Goal: Information Seeking & Learning: Learn about a topic

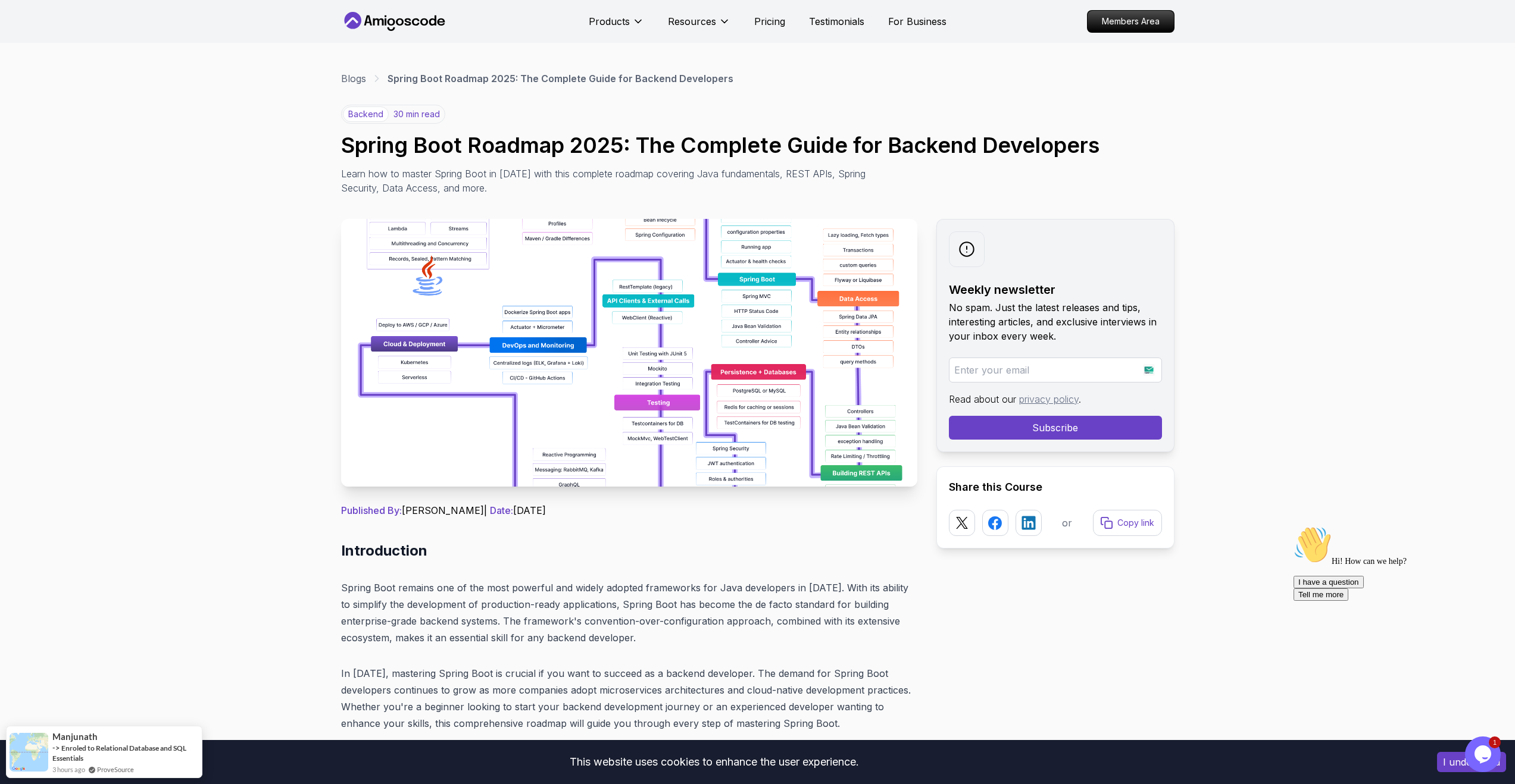
click at [597, 260] on img at bounding box center [629, 353] width 576 height 268
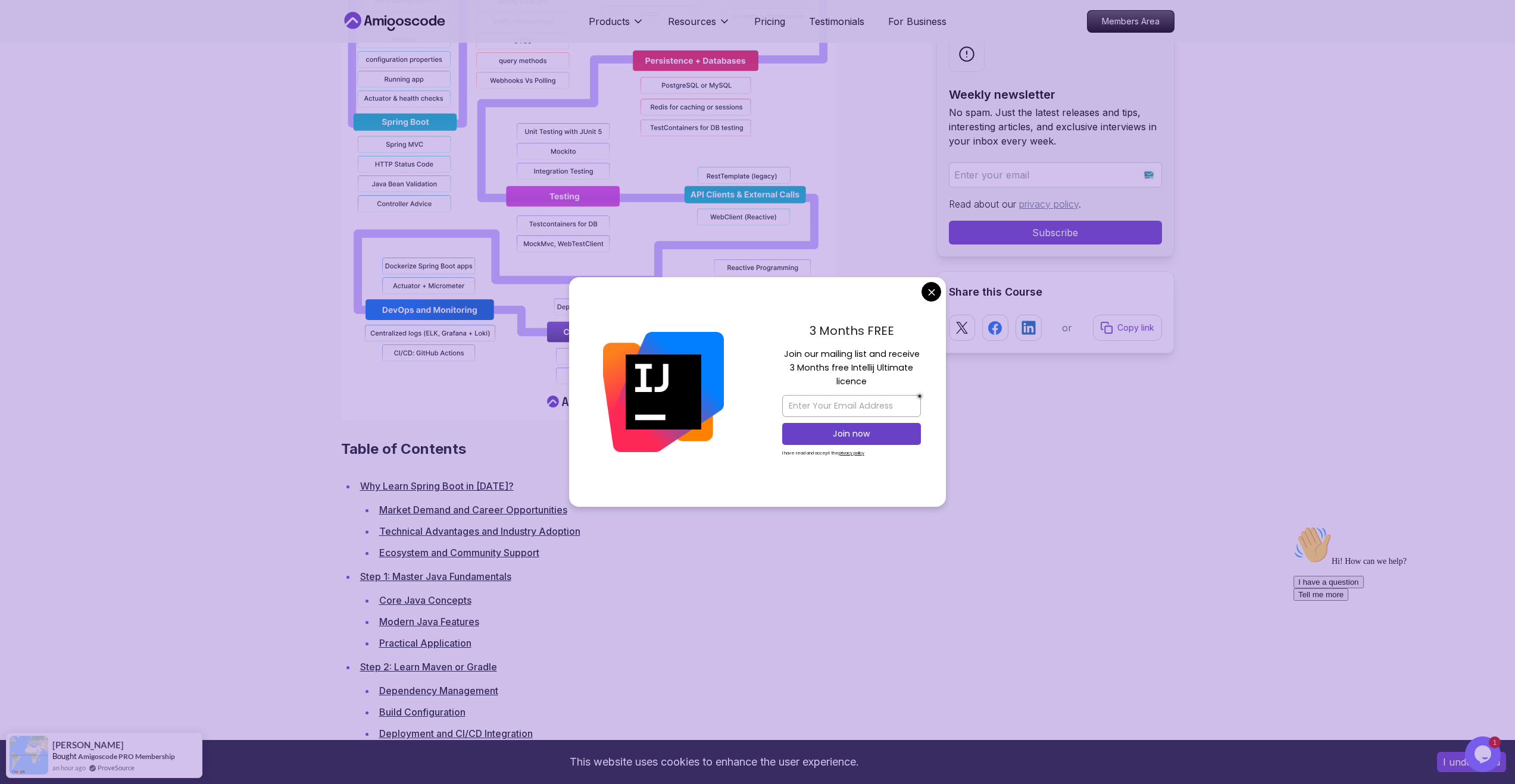
scroll to position [1293, 0]
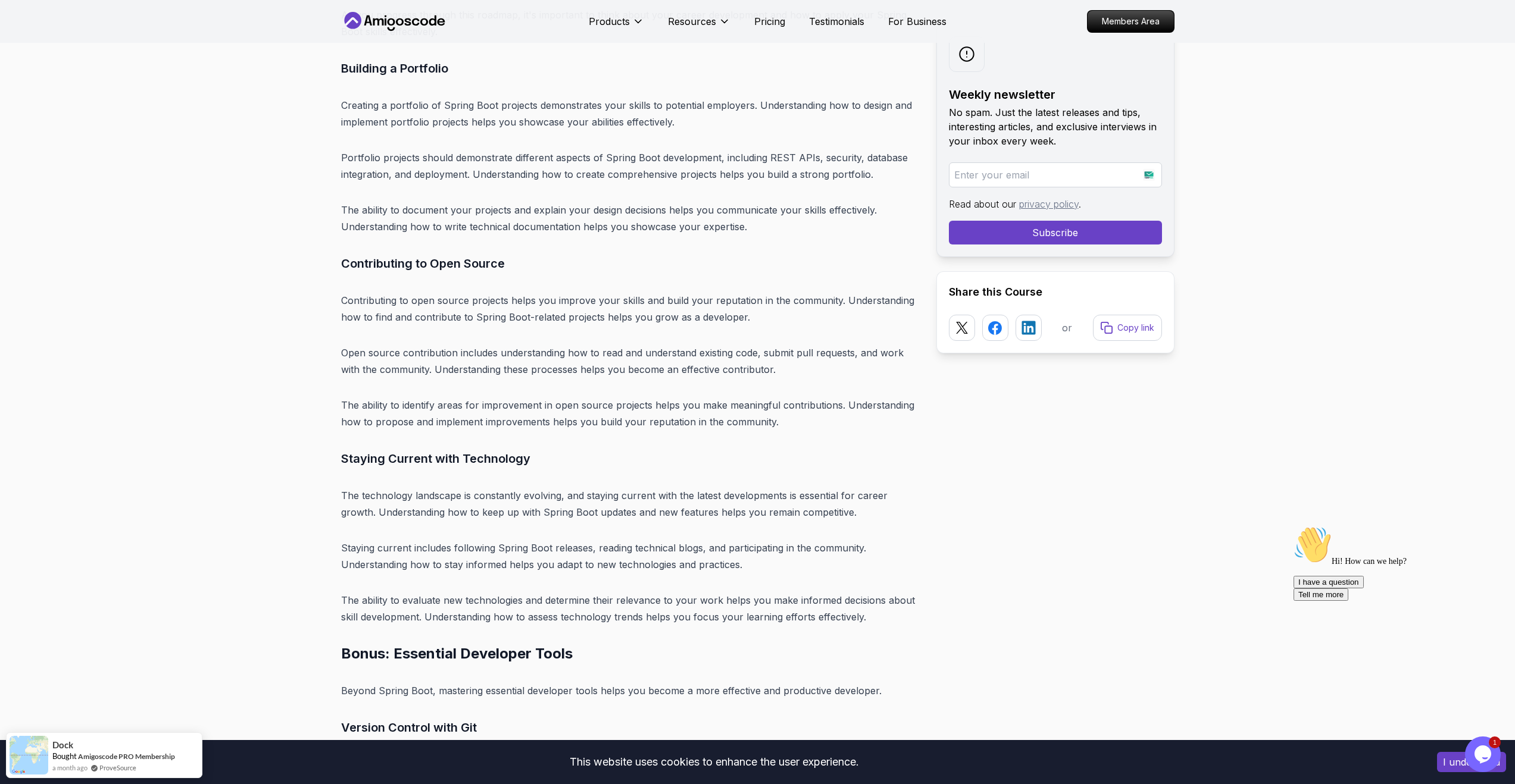
scroll to position [13437, 0]
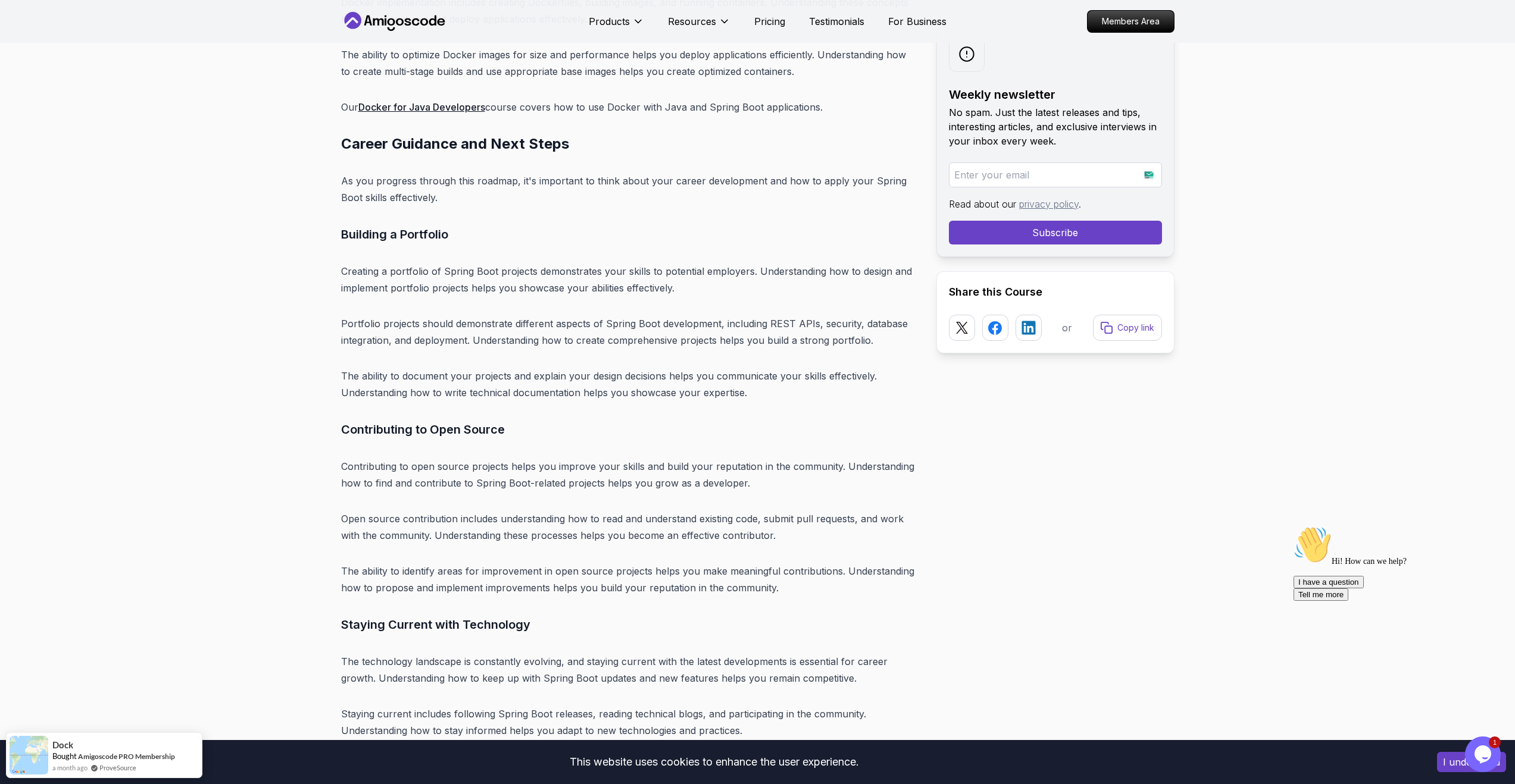
click at [686, 367] on p "The ability to document your projects and explain your design decisions helps y…" at bounding box center [629, 384] width 576 height 33
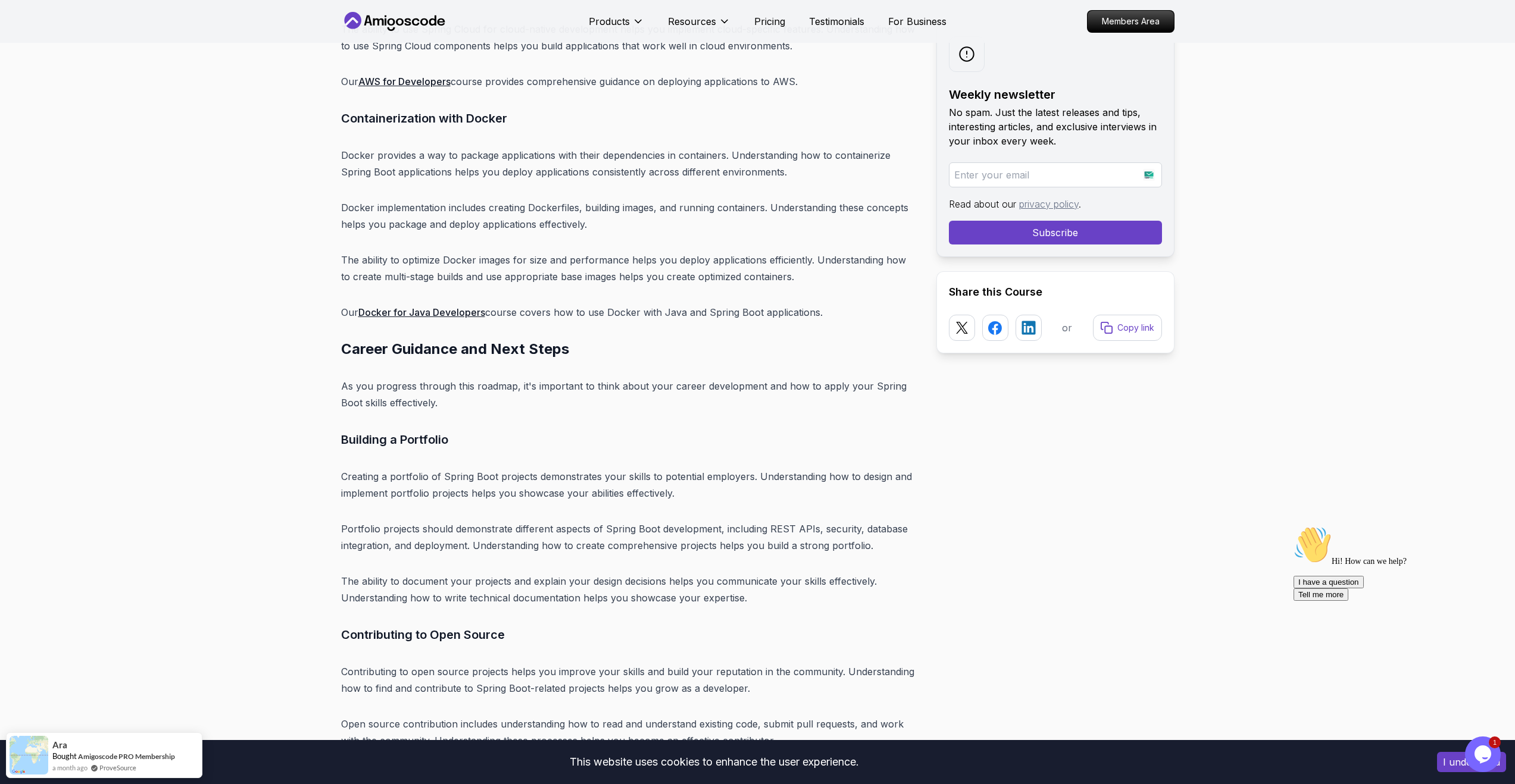
scroll to position [12945, 0]
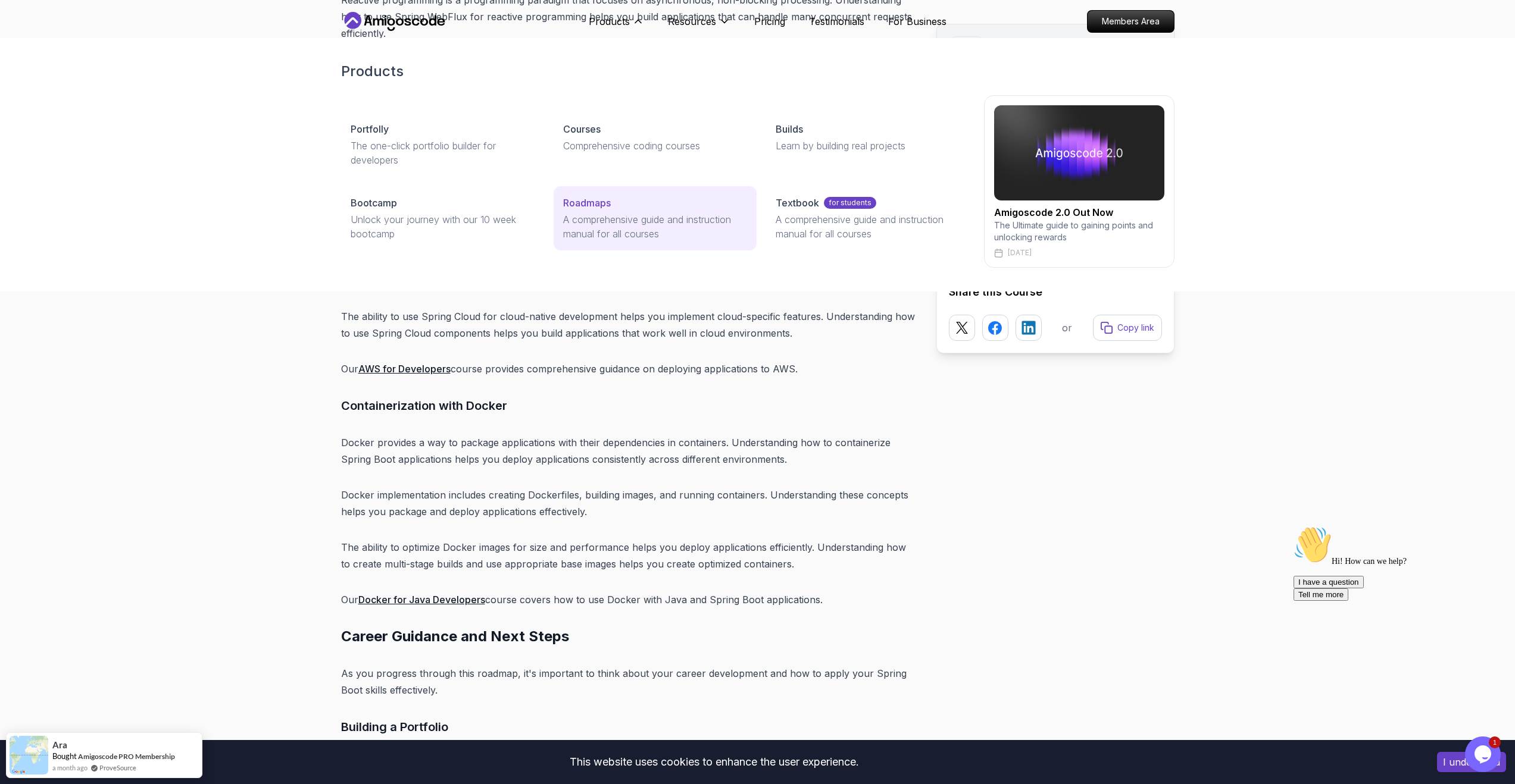
click at [600, 209] on p "Roadmaps" at bounding box center [587, 203] width 48 height 14
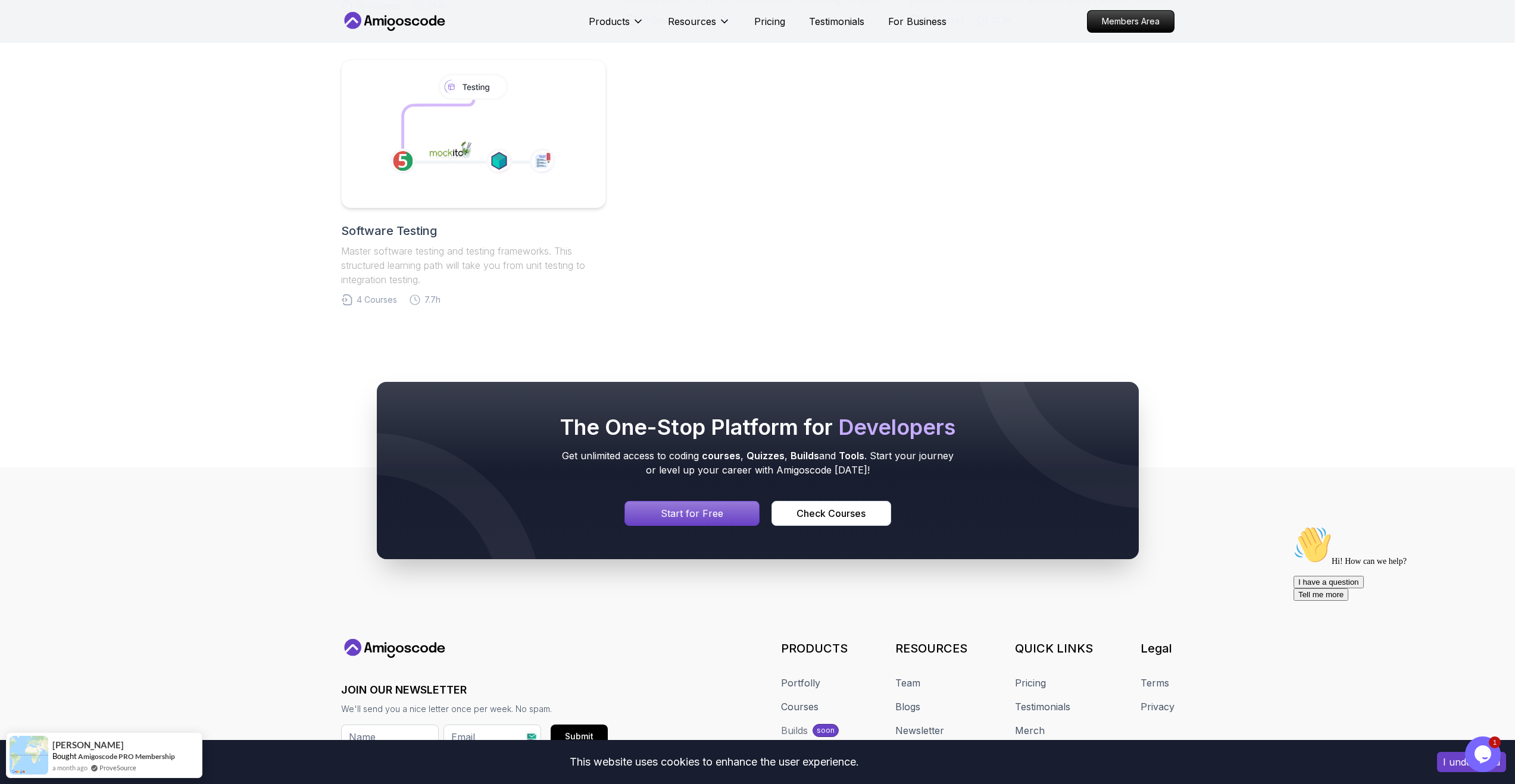
scroll to position [882, 0]
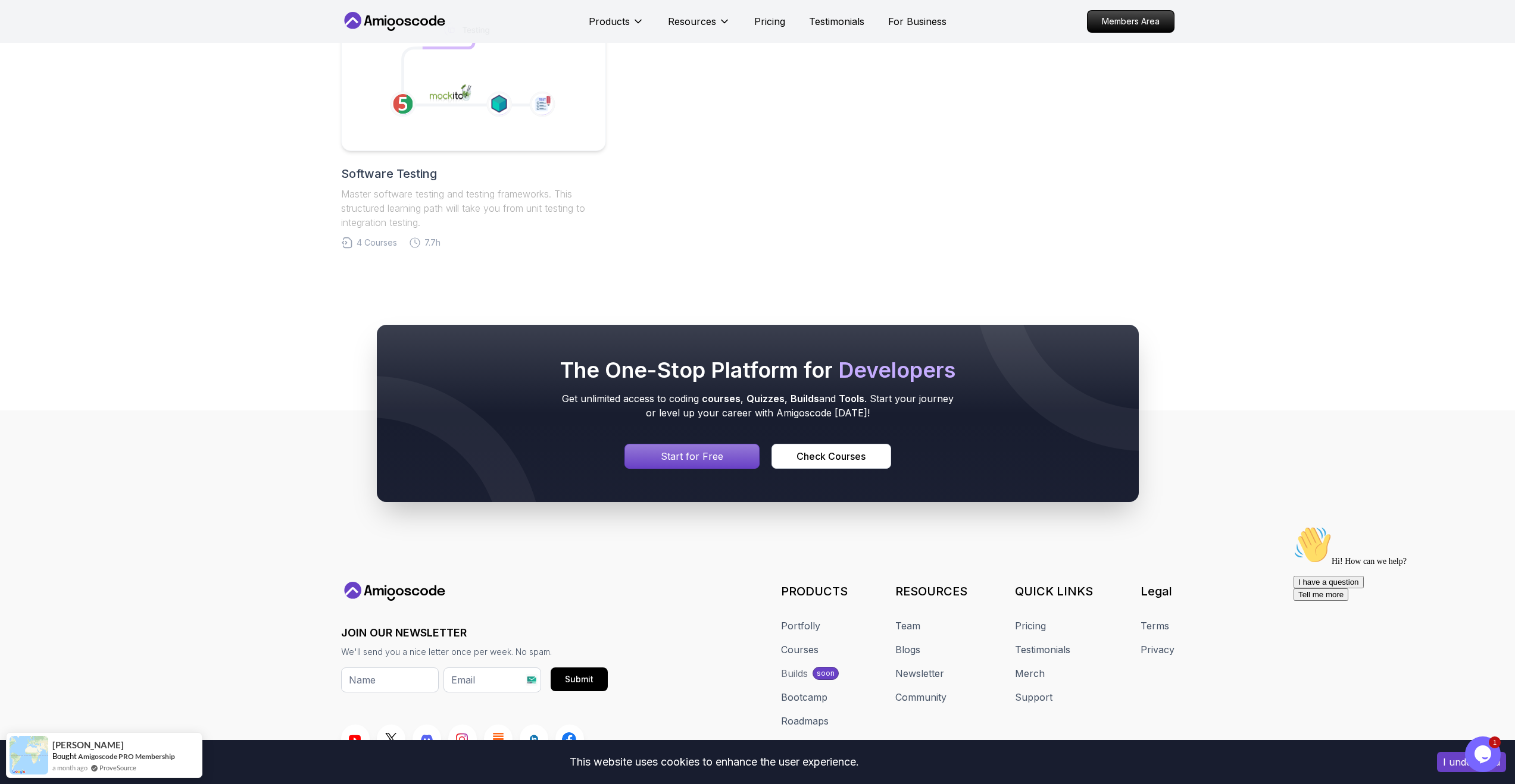
click at [704, 468] on div at bounding box center [757, 414] width 762 height 178
click at [694, 459] on p "Start for Free" at bounding box center [692, 456] width 62 height 14
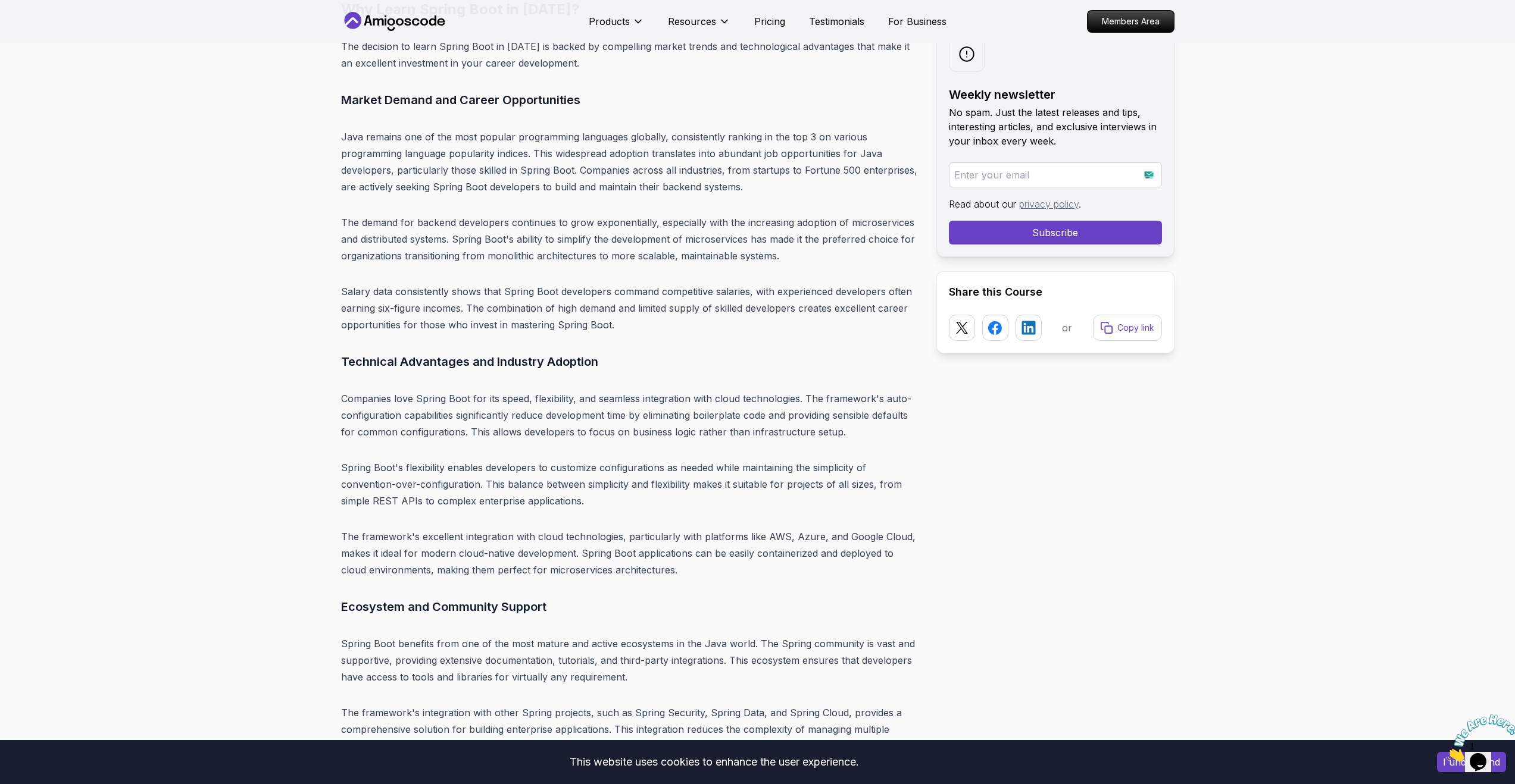
scroll to position [3223, 0]
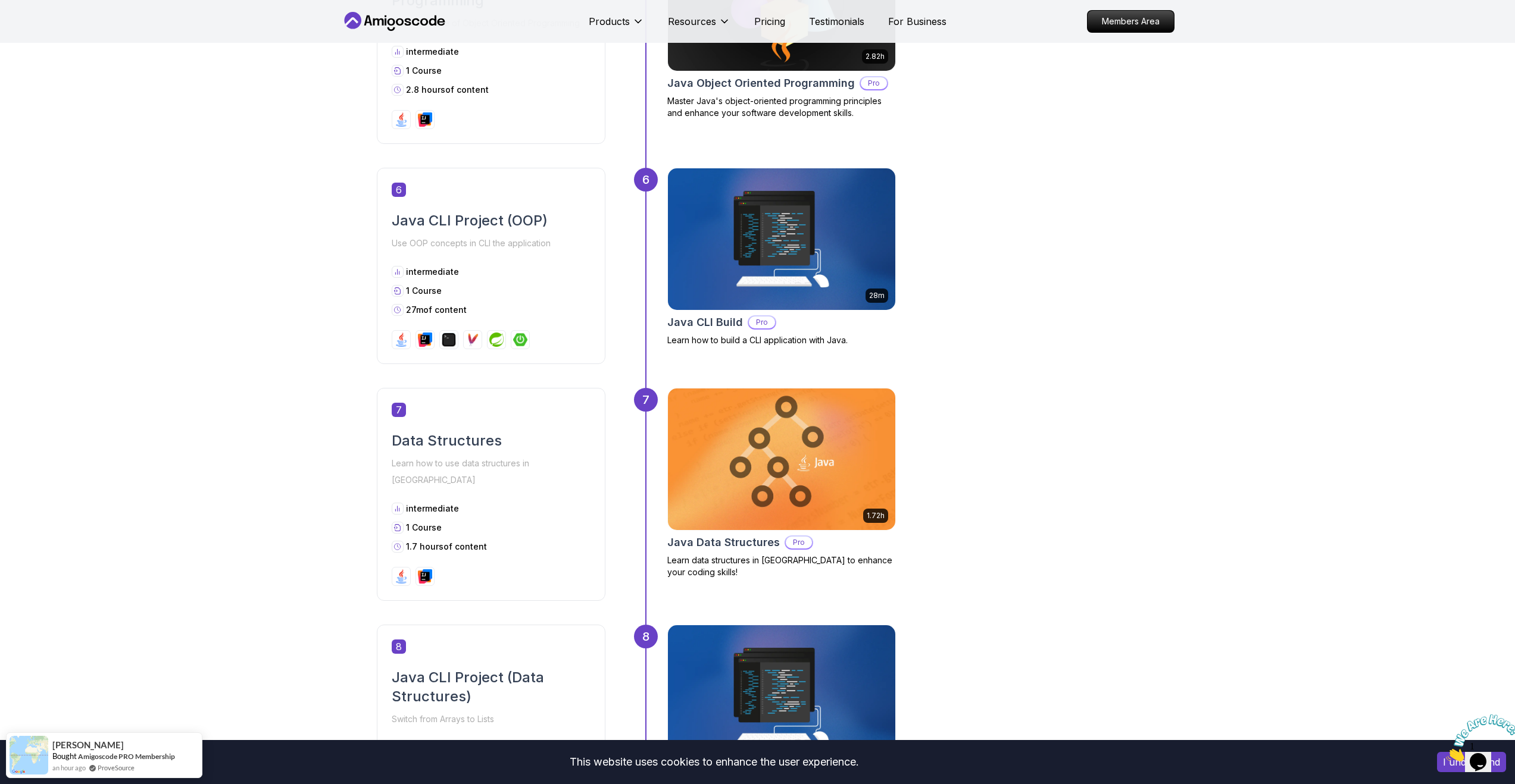
scroll to position [1590, 0]
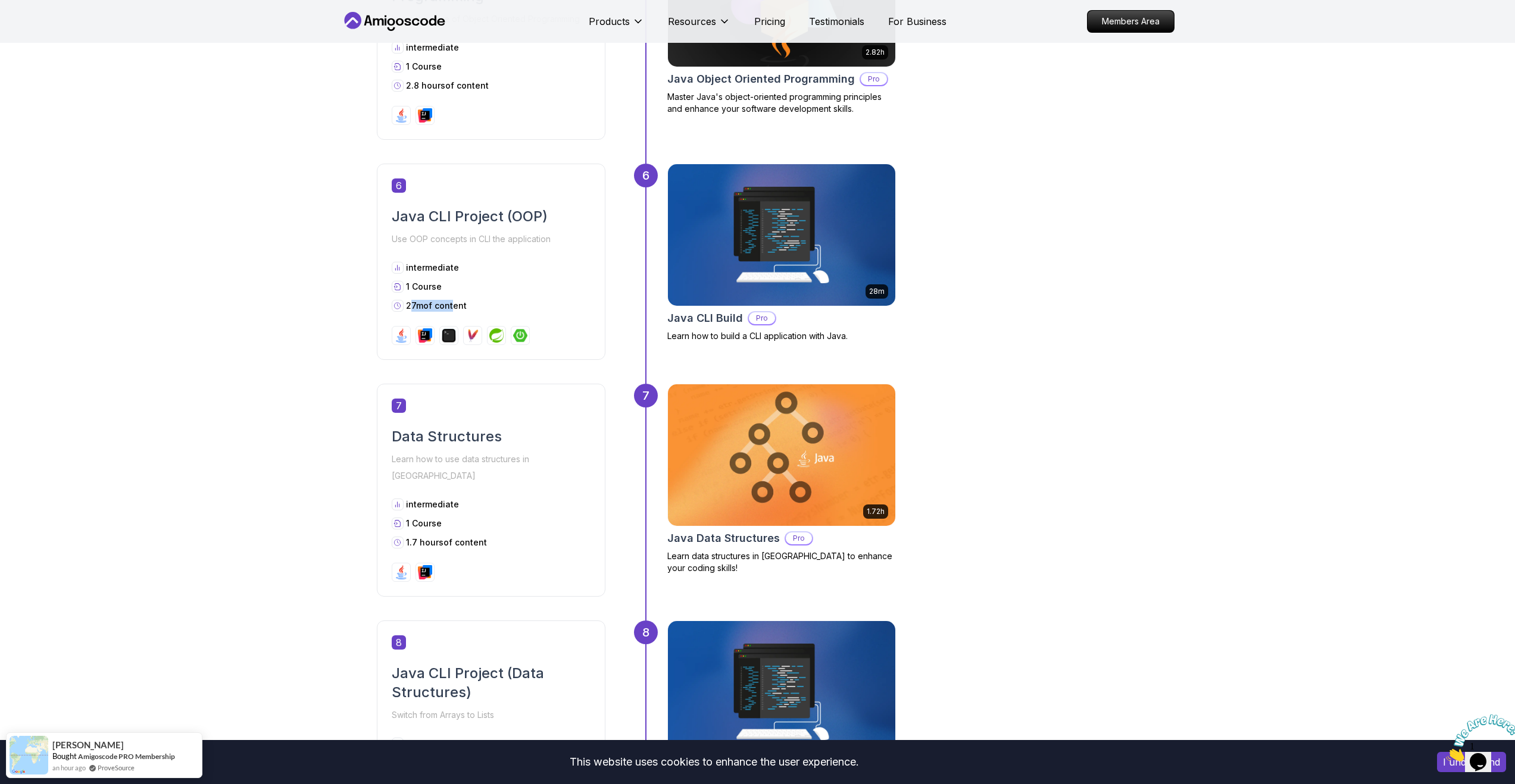
drag, startPoint x: 409, startPoint y: 304, endPoint x: 459, endPoint y: 305, distance: 50.0
click at [450, 305] on p "27m of content" at bounding box center [436, 305] width 61 height 12
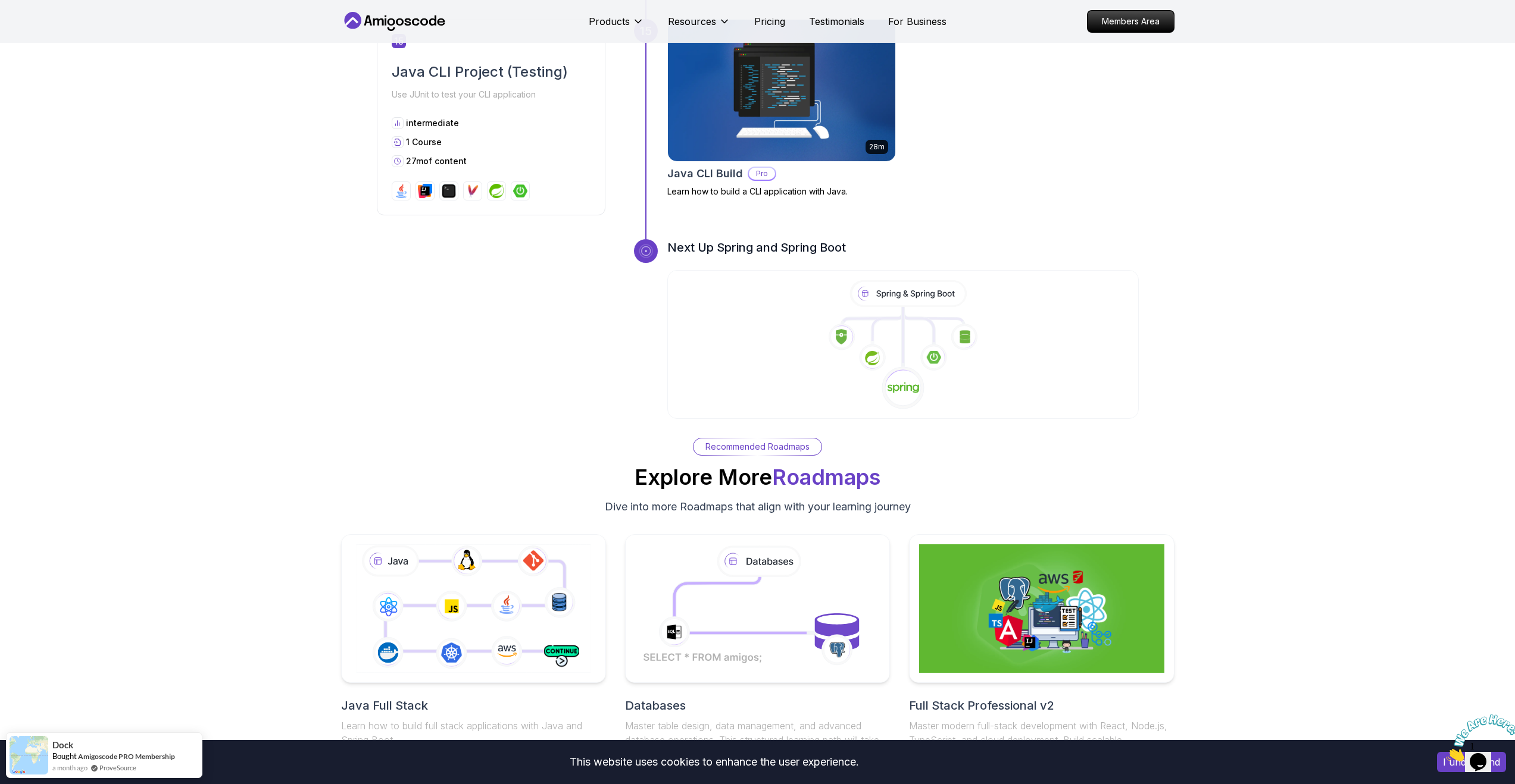
scroll to position [4006, 0]
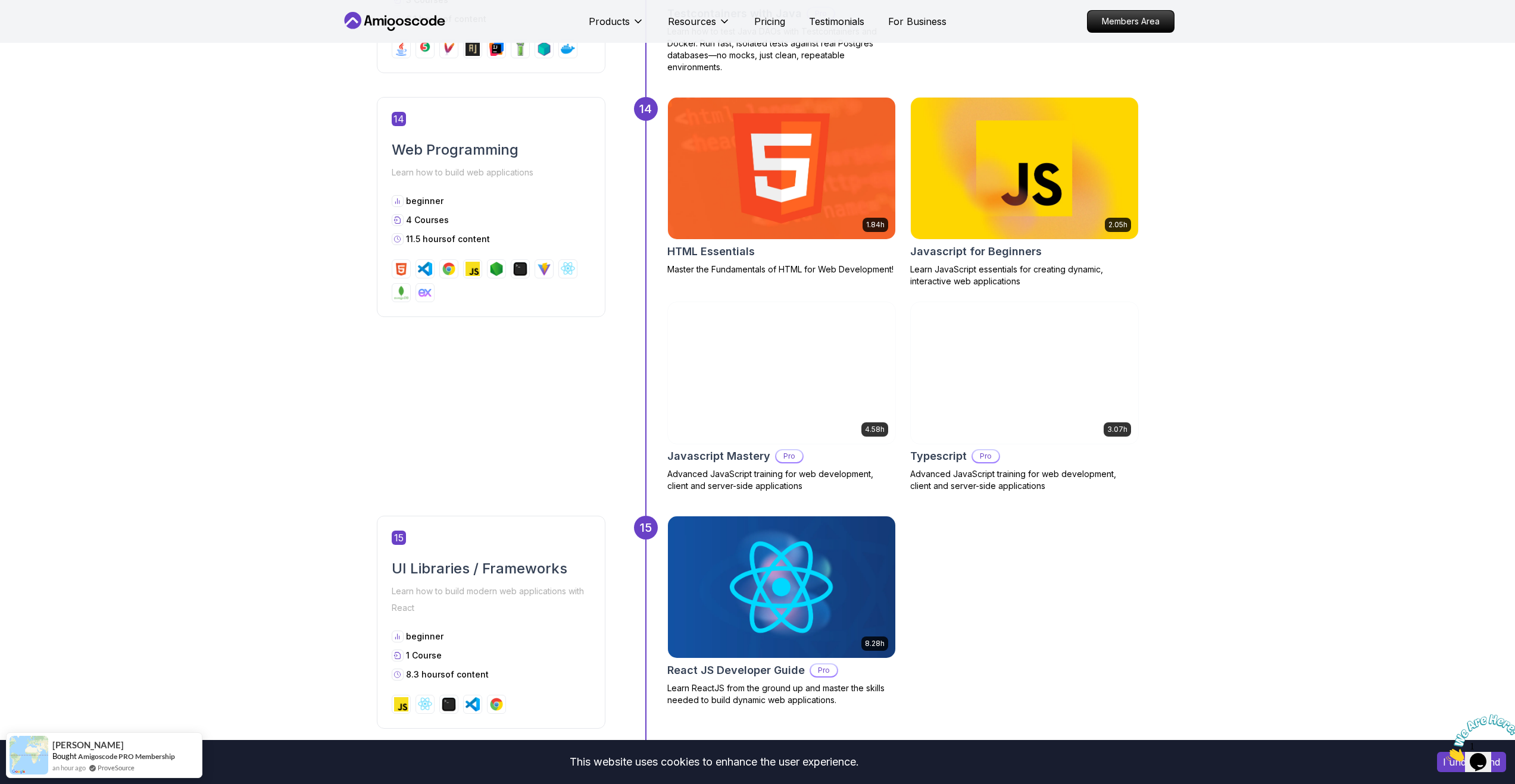
scroll to position [4515, 0]
